Goal: Information Seeking & Learning: Find specific fact

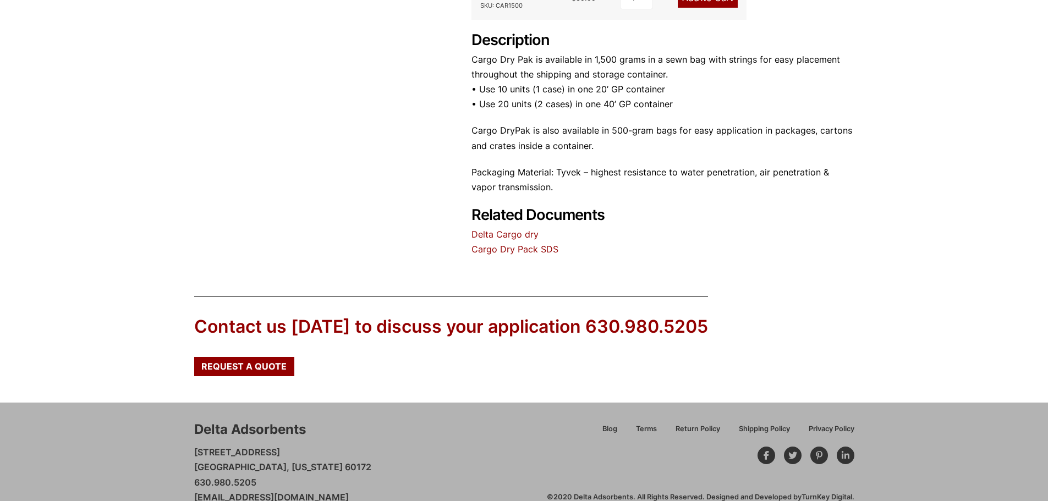
scroll to position [387, 0]
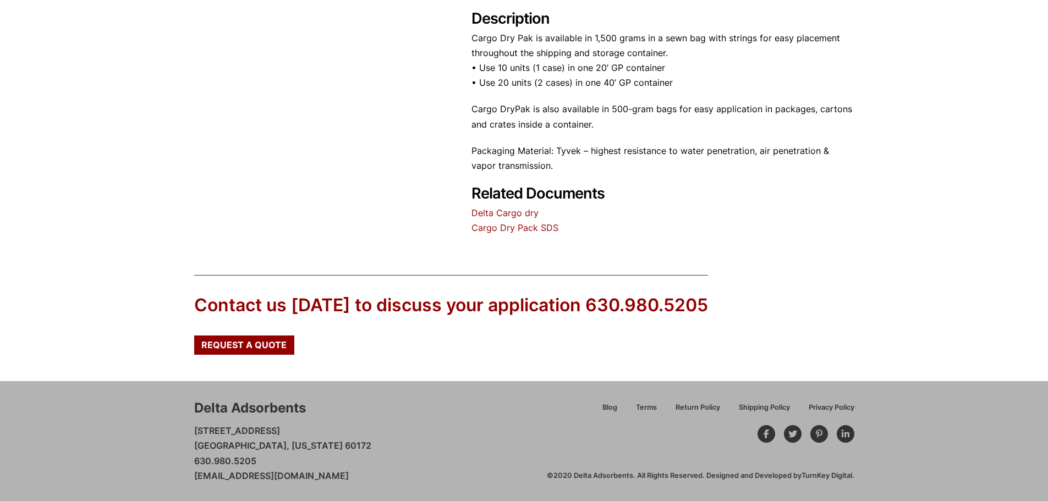
click at [514, 213] on link "Delta Cargo dry" at bounding box center [504, 212] width 67 height 11
click at [518, 227] on link "Cargo Dry Pack SDS" at bounding box center [514, 227] width 87 height 11
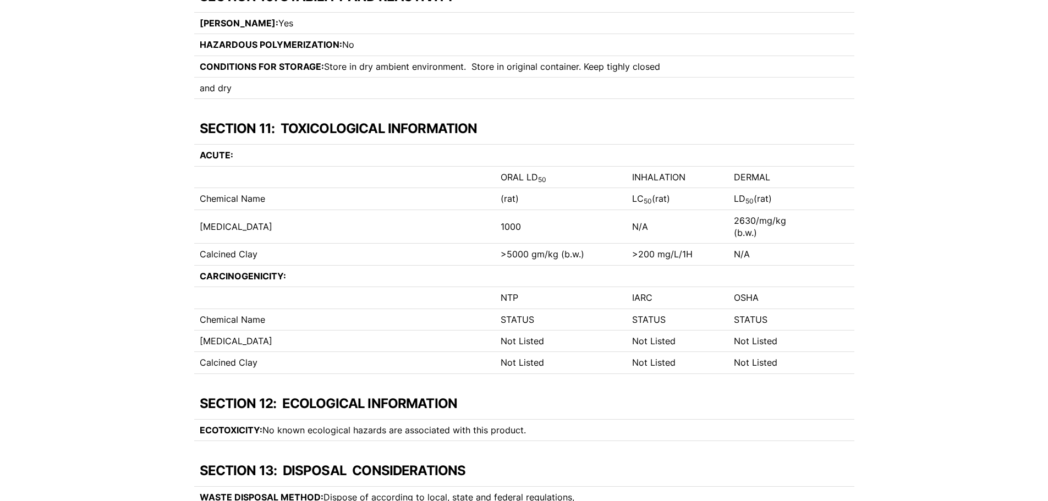
scroll to position [2146, 0]
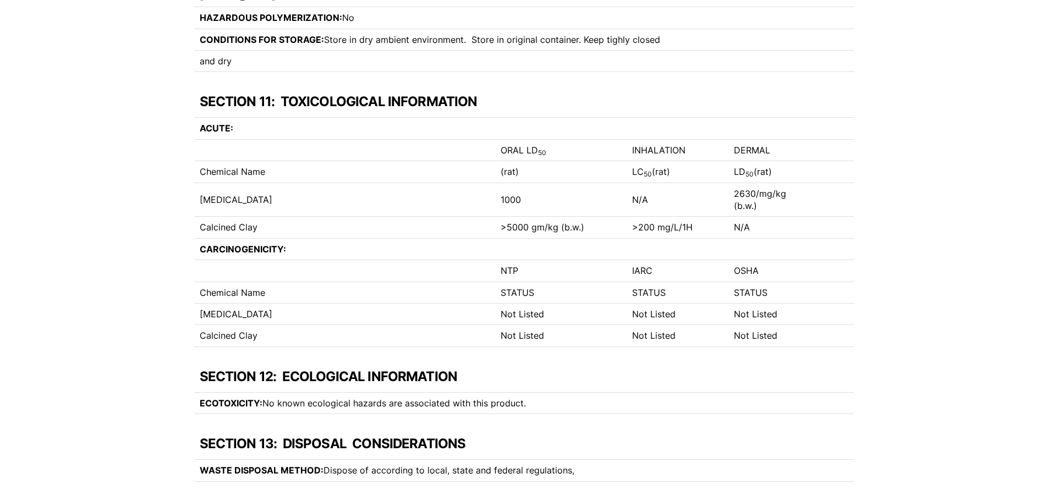
drag, startPoint x: 199, startPoint y: 212, endPoint x: 276, endPoint y: 213, distance: 77.6
click at [276, 213] on td "[MEDICAL_DATA]" at bounding box center [344, 200] width 301 height 34
copy td "[MEDICAL_DATA]"
drag, startPoint x: 200, startPoint y: 240, endPoint x: 256, endPoint y: 242, distance: 56.1
click at [256, 238] on td "Calcined Clay" at bounding box center [344, 227] width 301 height 21
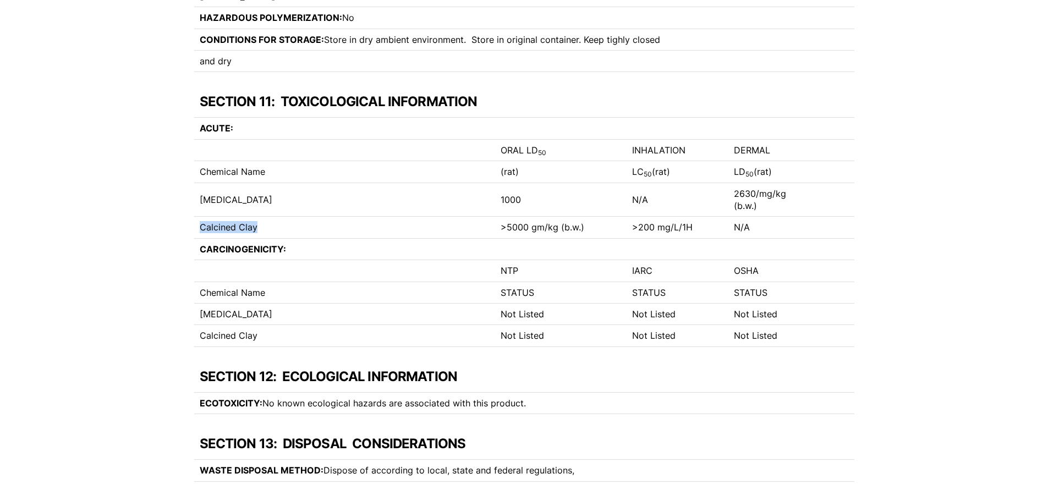
copy td "Calcined Clay"
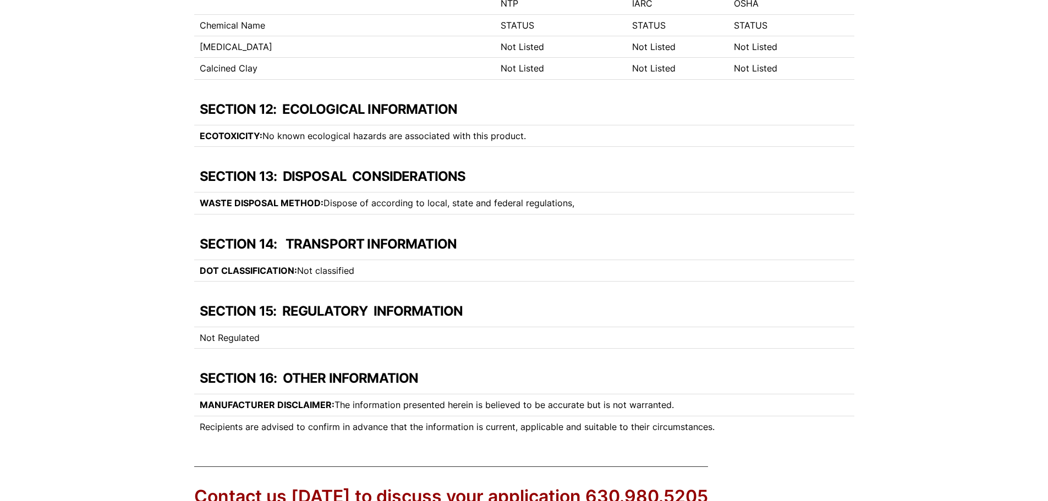
scroll to position [2421, 0]
